Goal: Check status: Verify the current state of an ongoing process or item

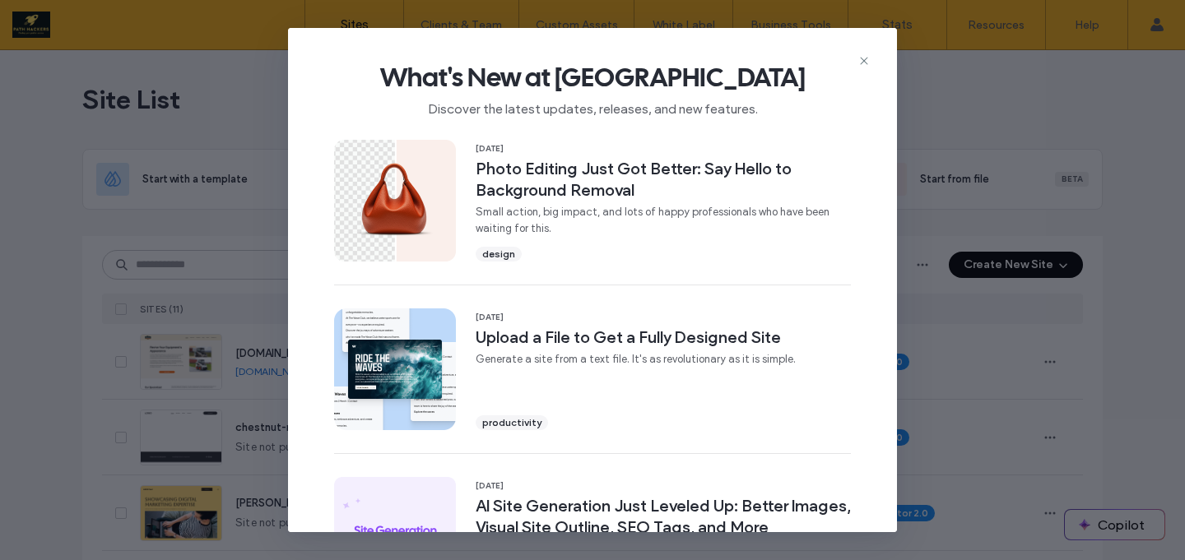
scroll to position [654, 0]
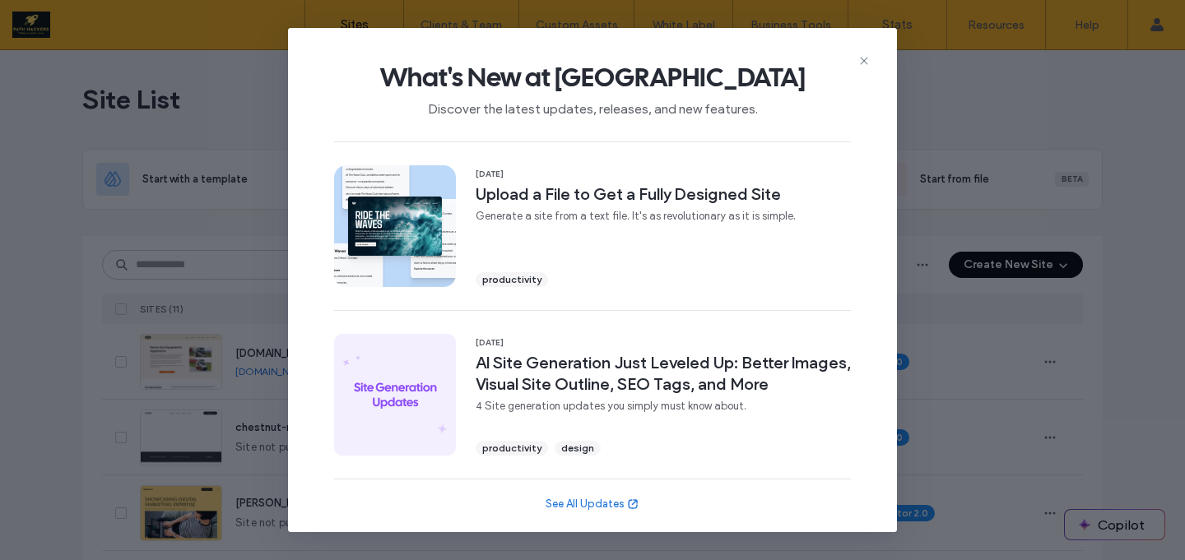
click at [964, 123] on div "What's New at [GEOGRAPHIC_DATA] Discover the latest updates, releases, and new …" at bounding box center [592, 280] width 1185 height 560
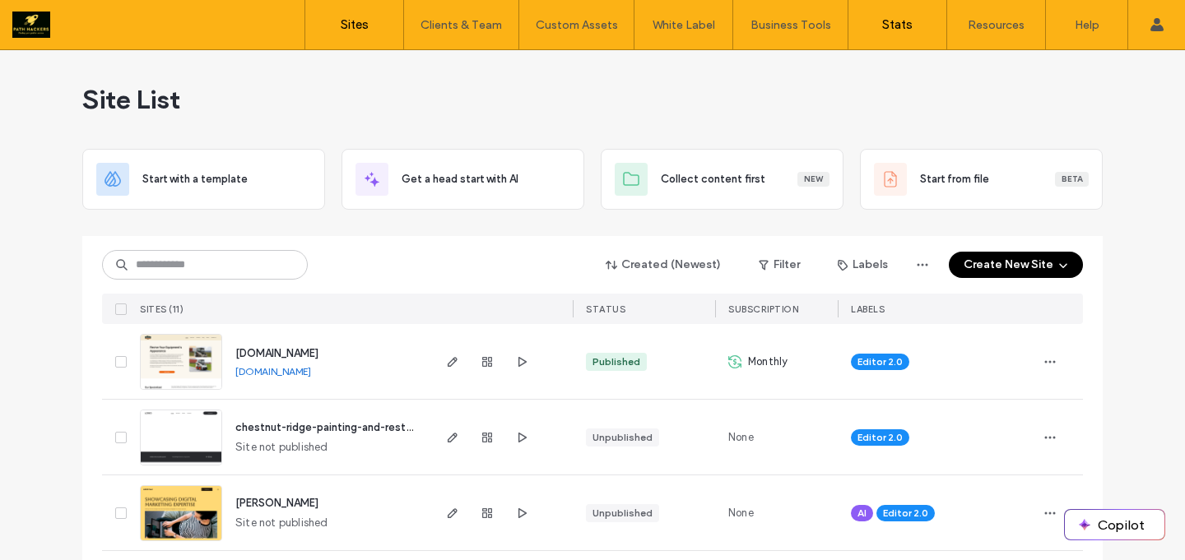
click at [897, 22] on label "Stats" at bounding box center [897, 24] width 30 height 15
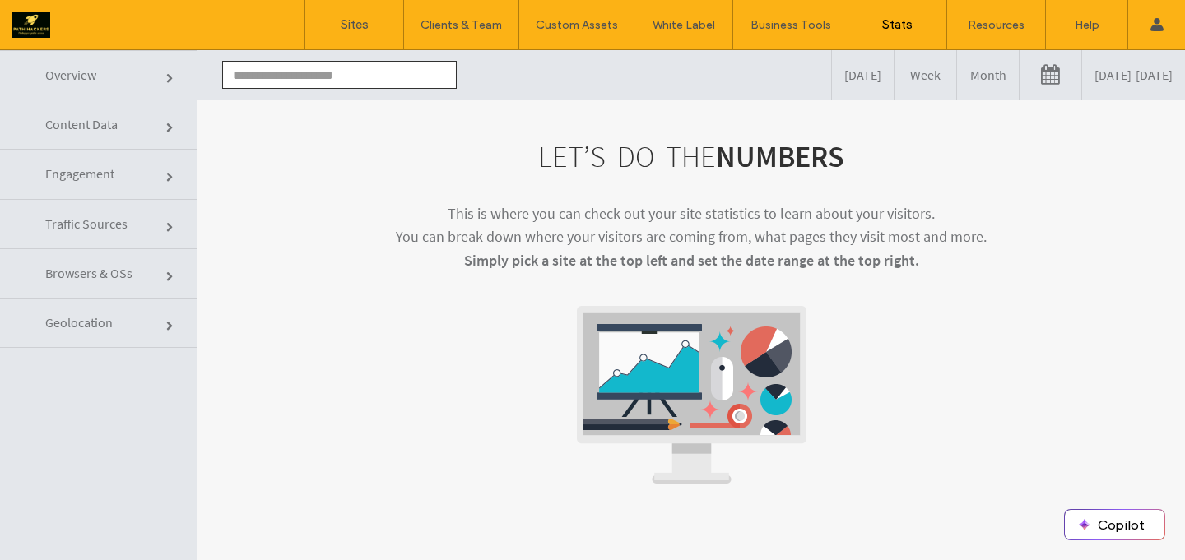
click at [371, 83] on input "text" at bounding box center [339, 75] width 235 height 28
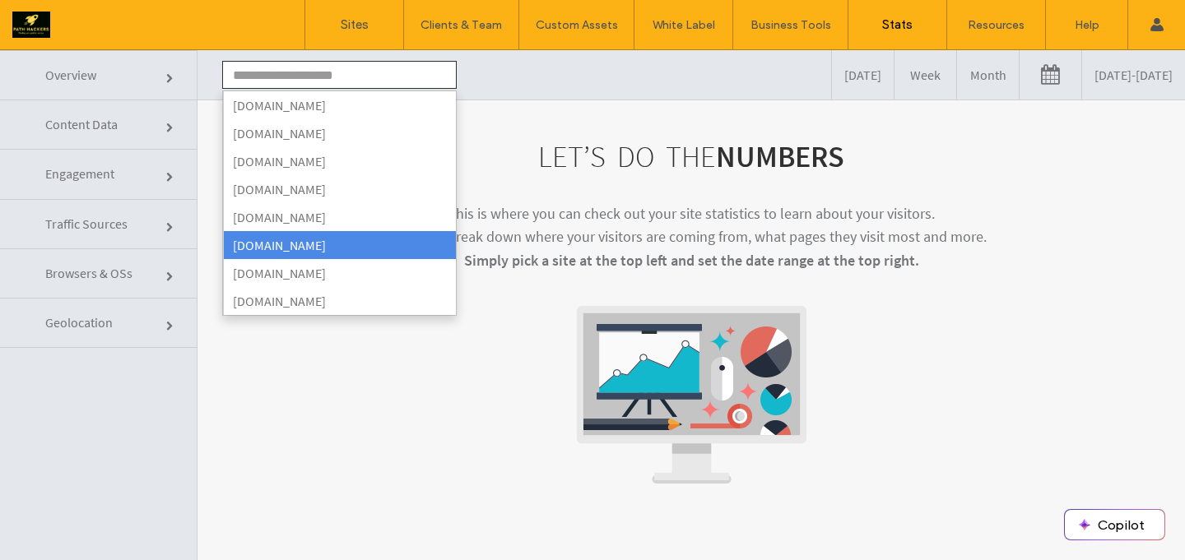
click at [288, 237] on li "[DOMAIN_NAME]" at bounding box center [339, 245] width 233 height 28
type input "**********"
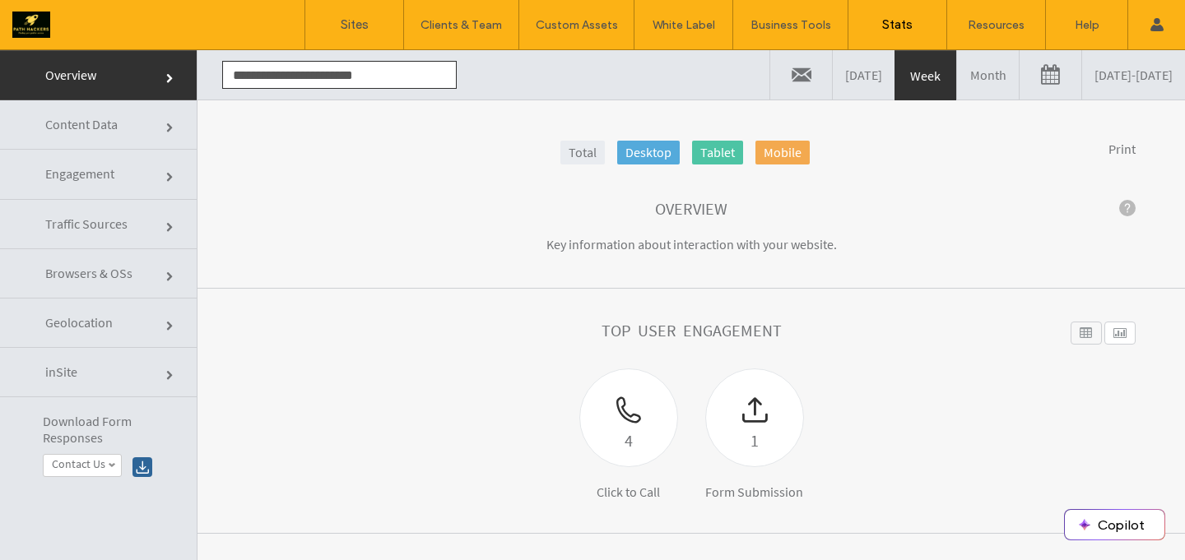
click at [1082, 83] on link "[DATE] - [DATE]" at bounding box center [1133, 74] width 103 height 49
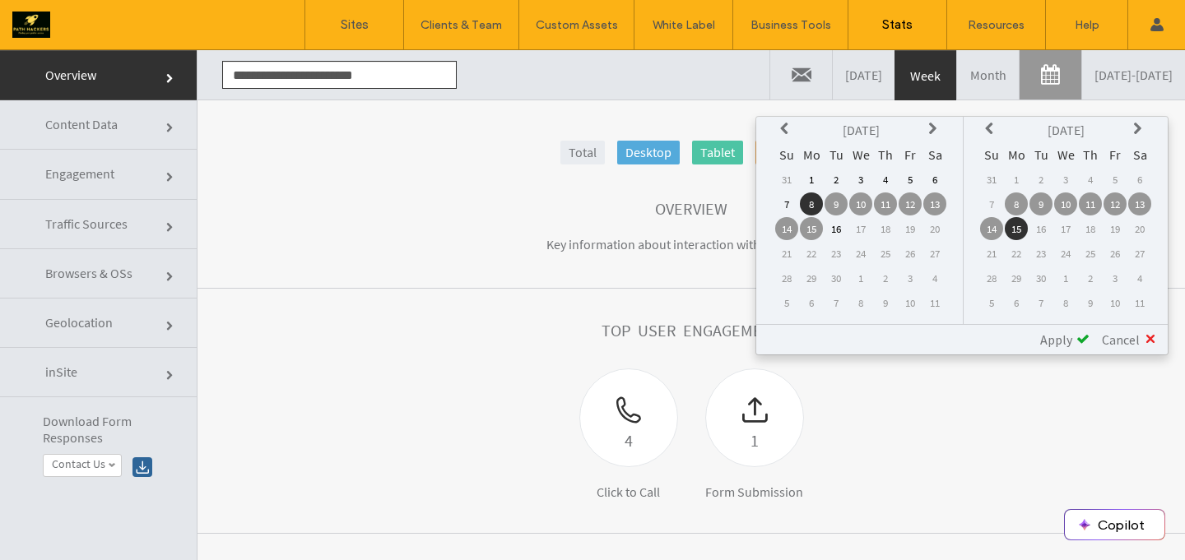
click at [682, 268] on section "Overview Key information about interaction with your website." at bounding box center [692, 228] width 988 height 123
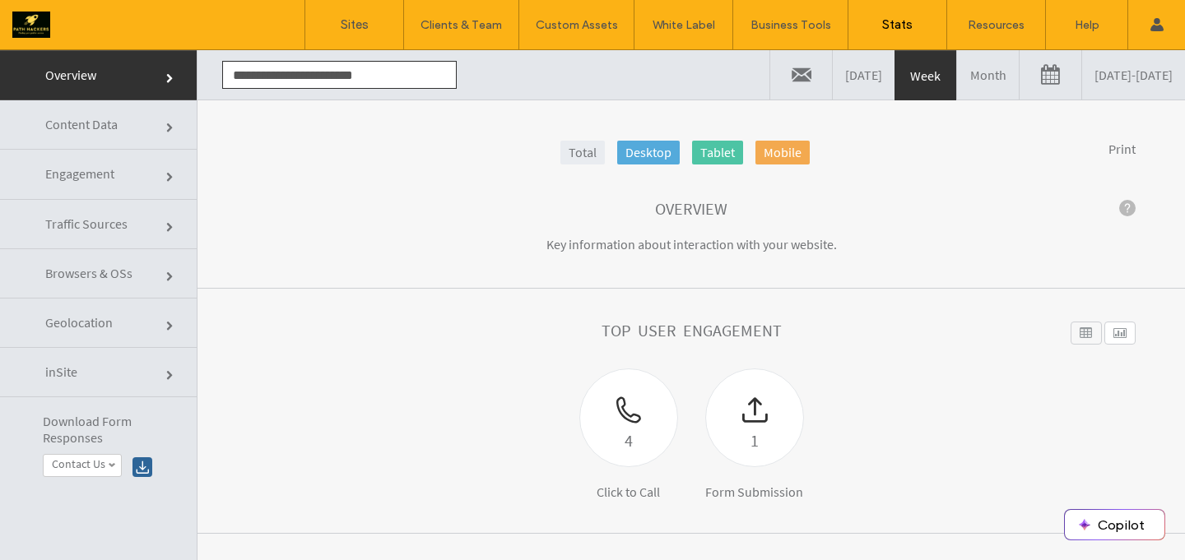
click at [833, 96] on link "[DATE]" at bounding box center [864, 74] width 62 height 49
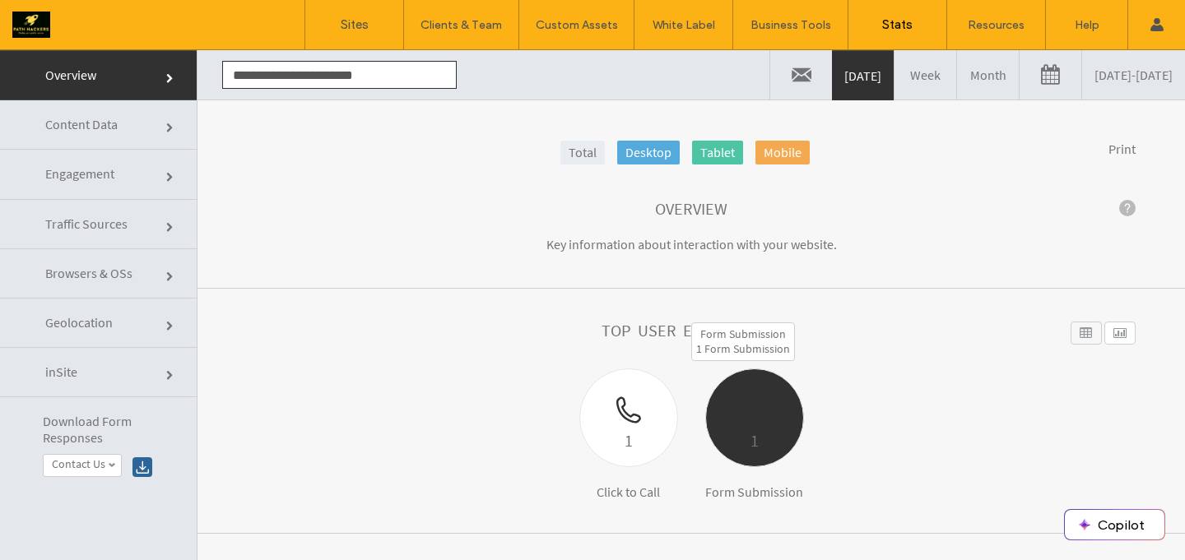
click at [745, 430] on div "1" at bounding box center [754, 440] width 97 height 27
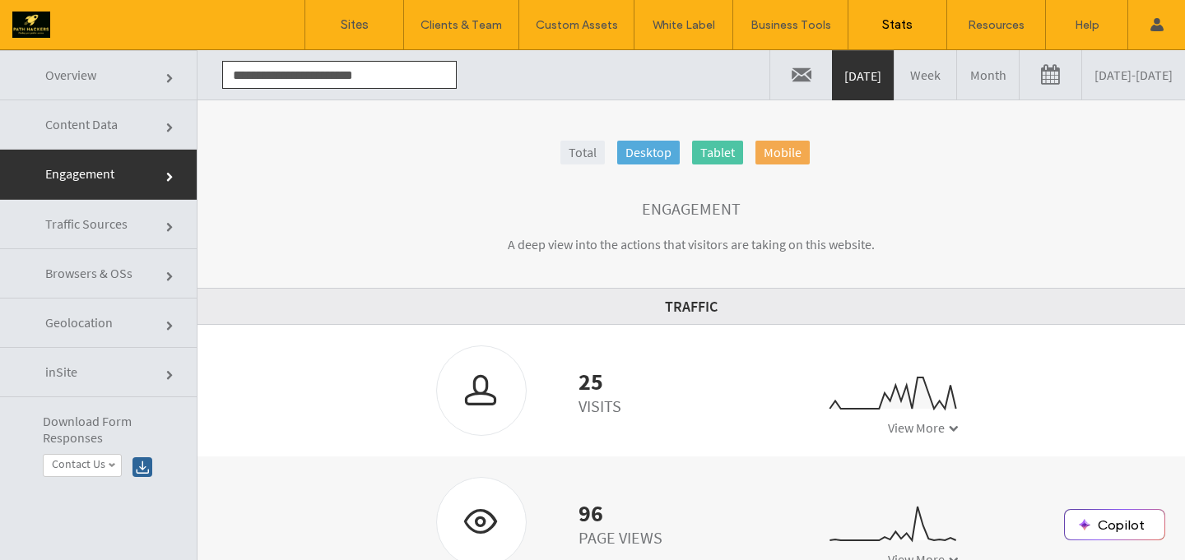
click at [133, 328] on link "Geolocation" at bounding box center [98, 323] width 197 height 49
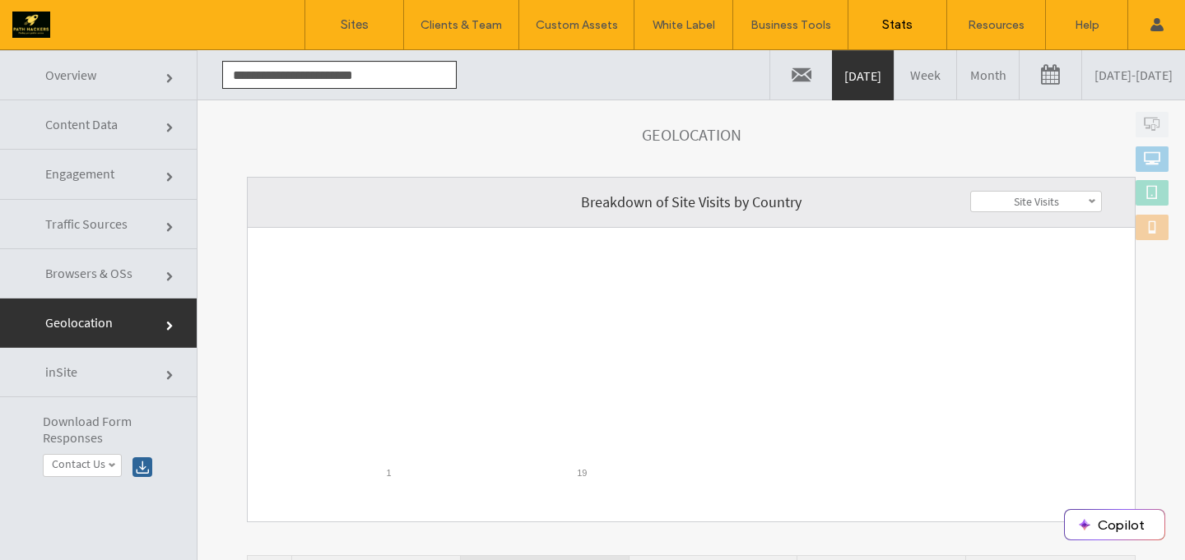
scroll to position [95, 0]
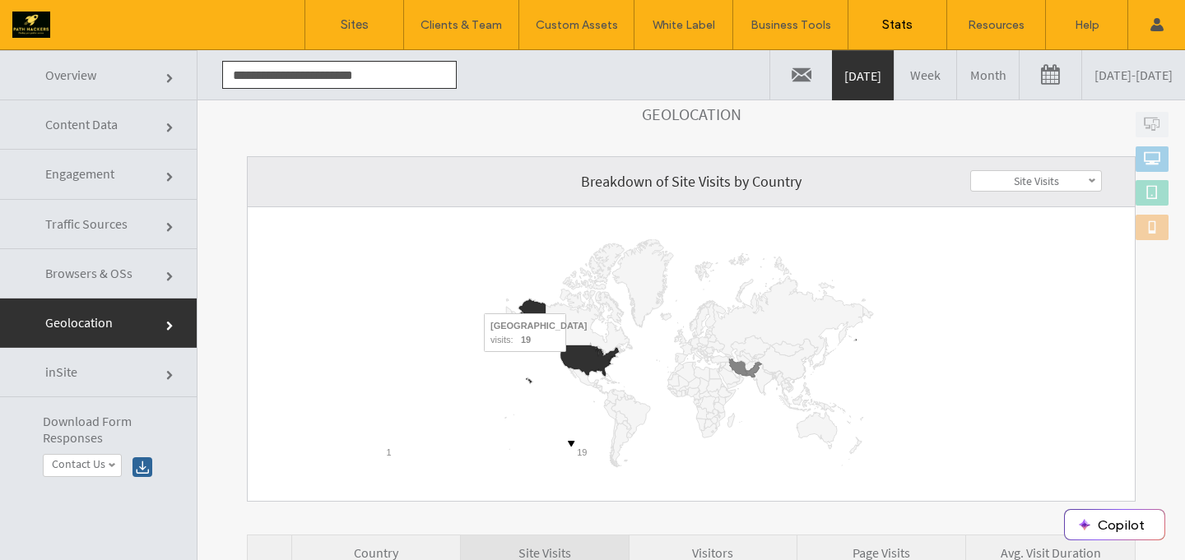
click at [571, 363] on icon "A chart." at bounding box center [589, 361] width 58 height 30
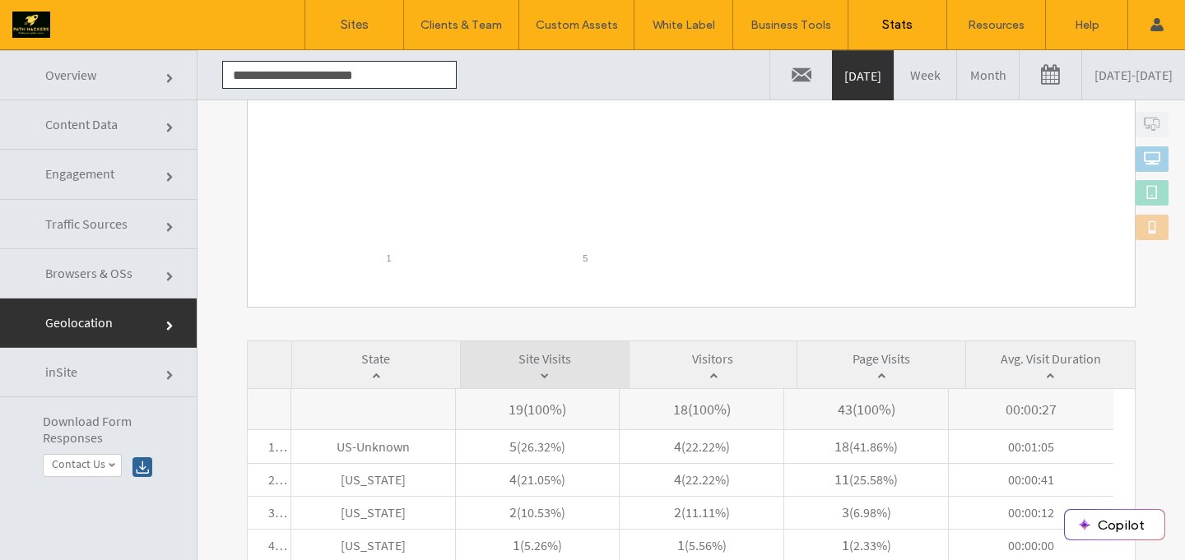
scroll to position [294, 0]
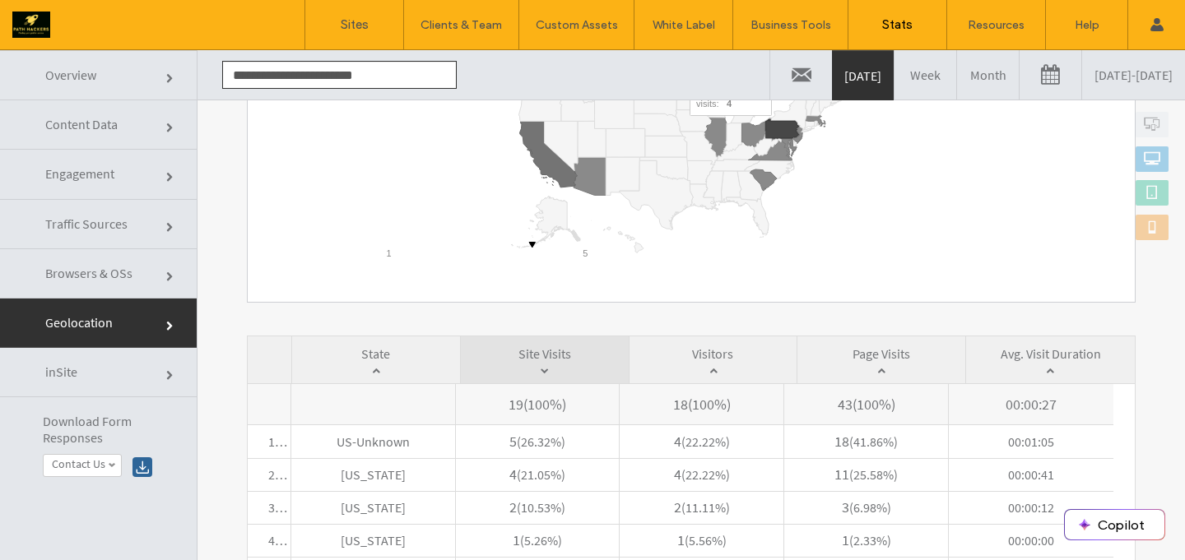
click at [777, 128] on icon "A chart." at bounding box center [781, 128] width 33 height 19
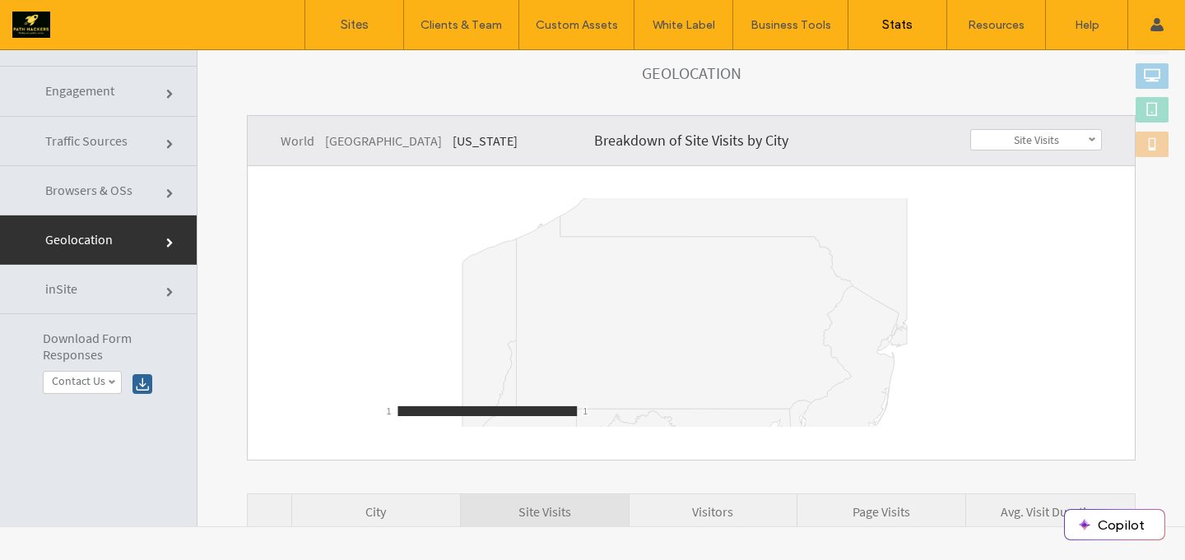
scroll to position [15, 0]
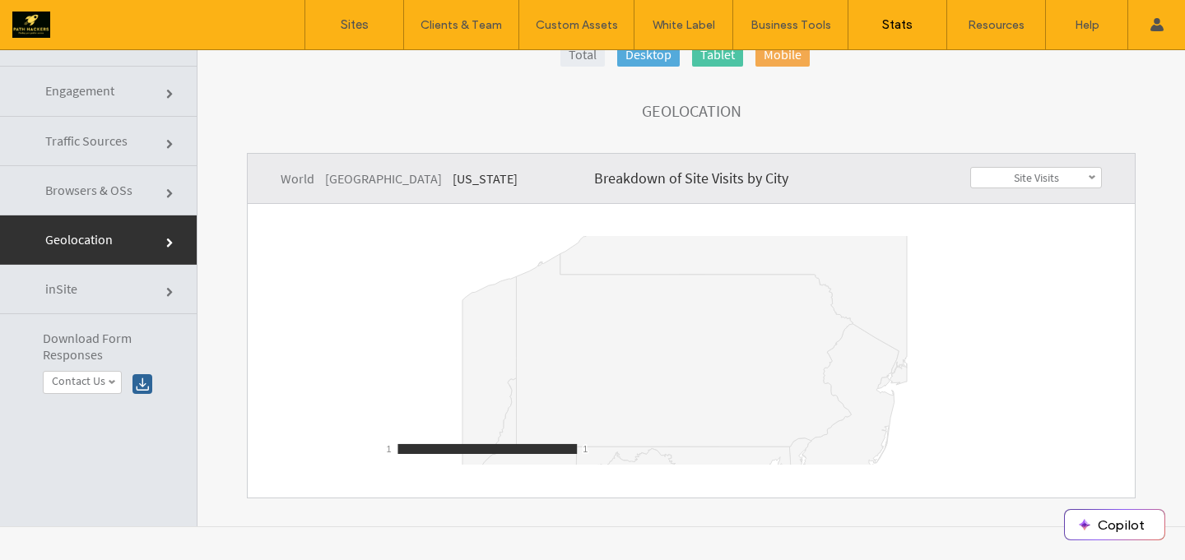
click at [714, 326] on icon "A chart." at bounding box center [684, 350] width 337 height 193
click at [103, 391] on link "Contact Us" at bounding box center [82, 383] width 77 height 22
click at [105, 406] on link "Contact Us" at bounding box center [103, 403] width 119 height 19
click at [146, 390] on div at bounding box center [143, 384] width 20 height 20
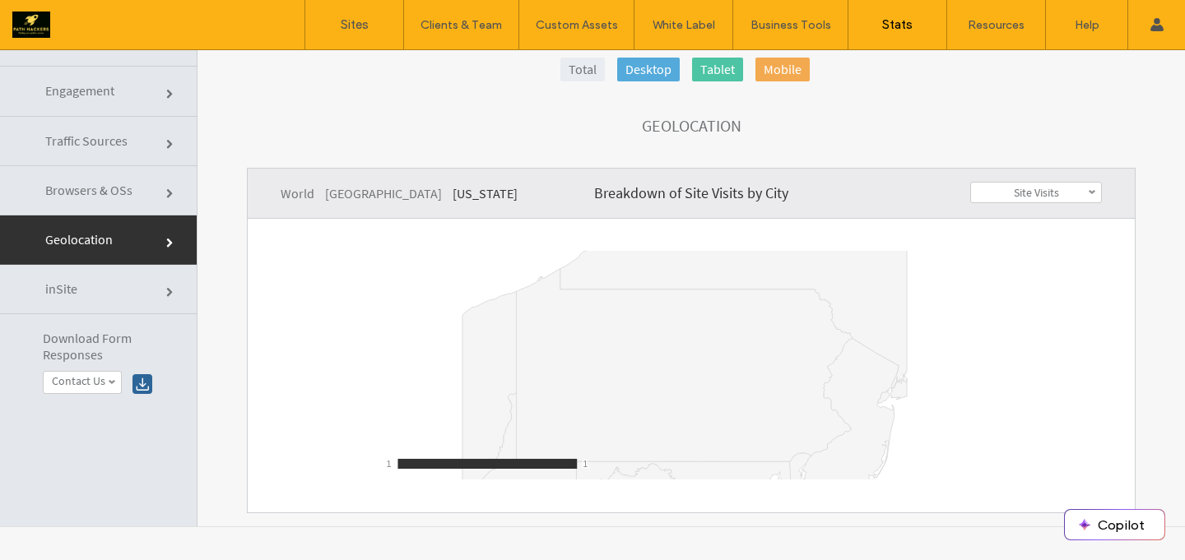
scroll to position [0, 0]
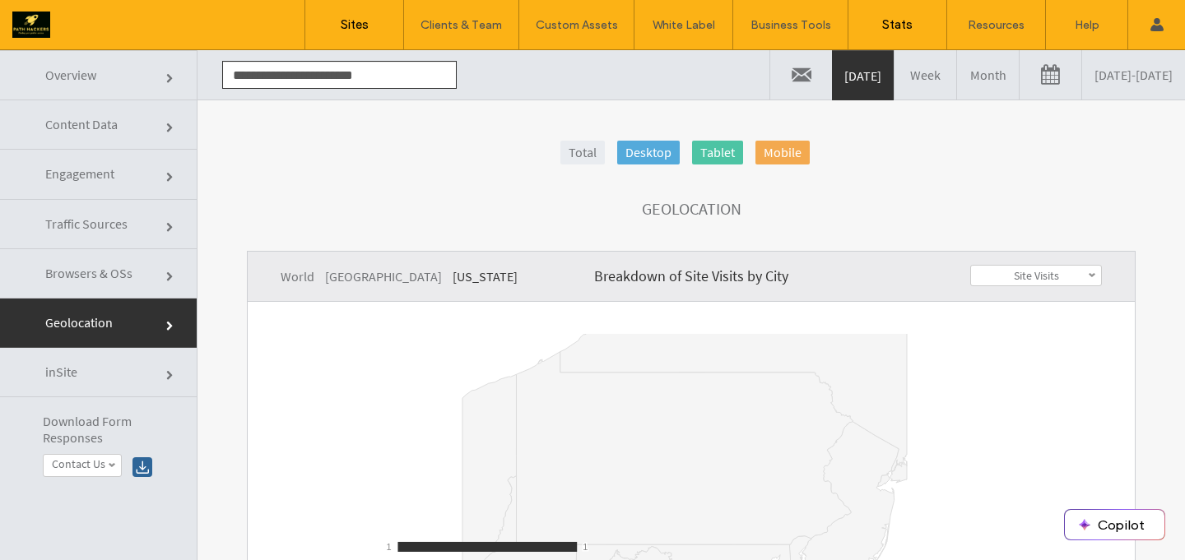
click at [356, 30] on label "Sites" at bounding box center [355, 24] width 28 height 15
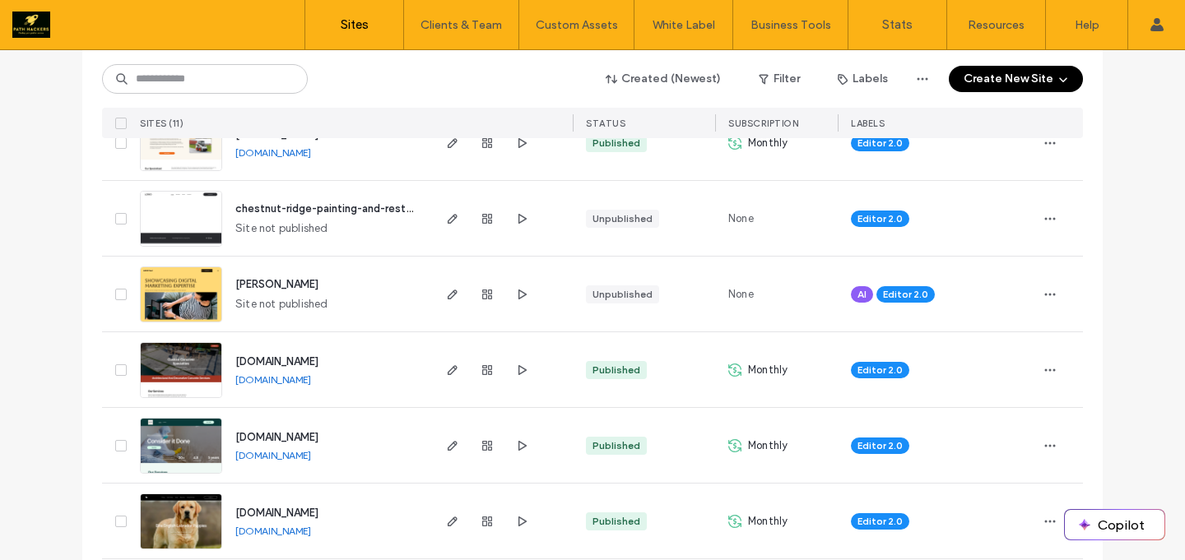
scroll to position [230, 0]
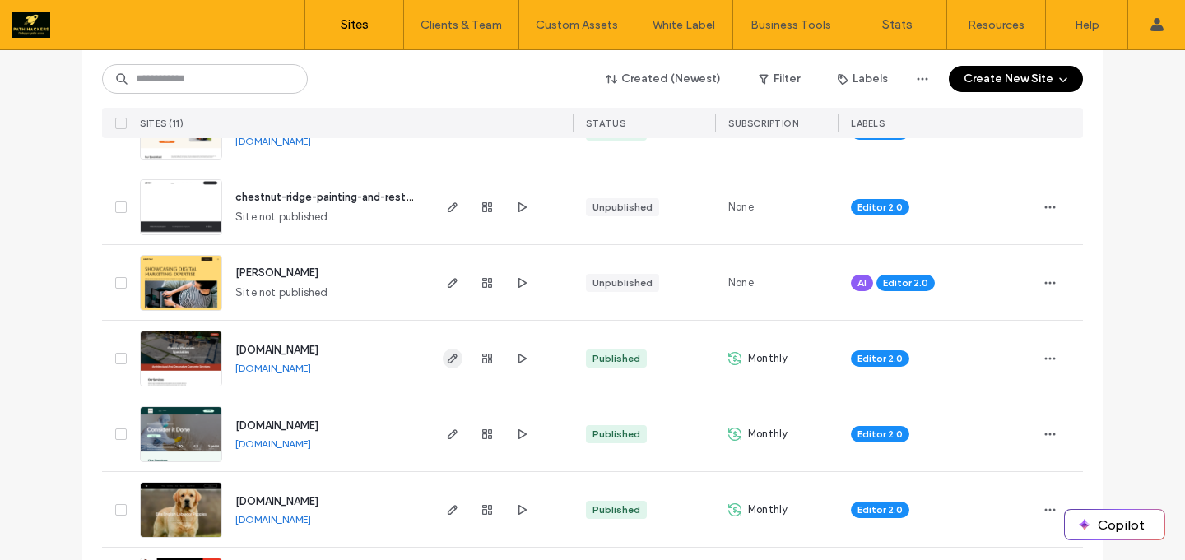
click at [448, 363] on icon "button" at bounding box center [452, 358] width 13 height 13
